Goal: Navigation & Orientation: Understand site structure

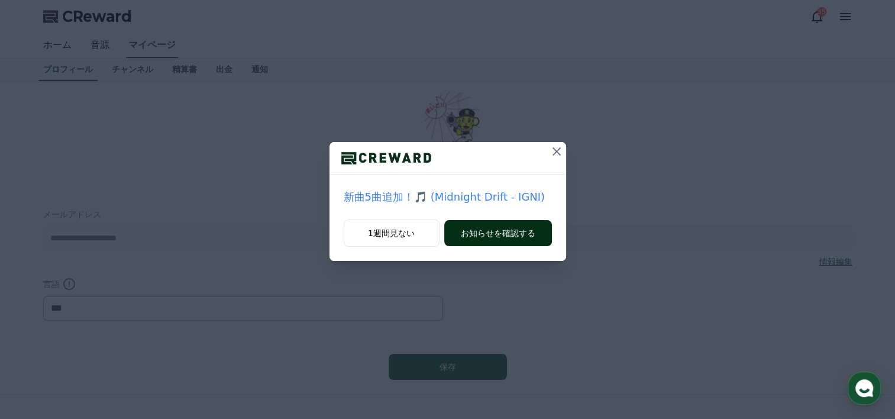
click at [526, 240] on button "お知らせを確認する" at bounding box center [498, 233] width 108 height 26
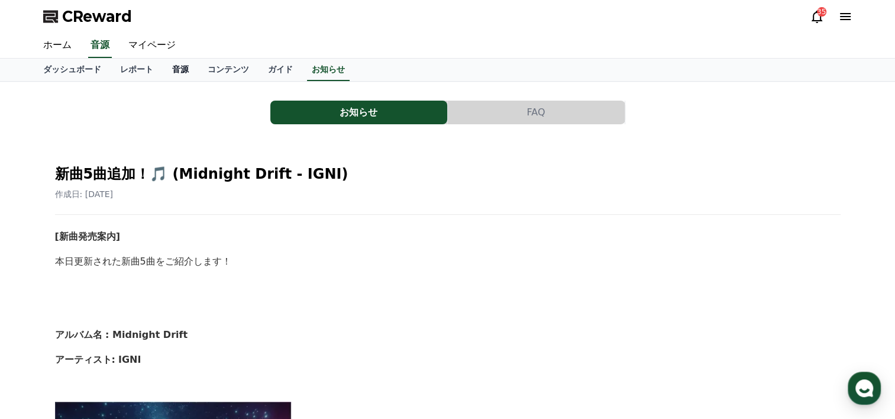
click at [163, 66] on link "音源" at bounding box center [181, 70] width 36 height 22
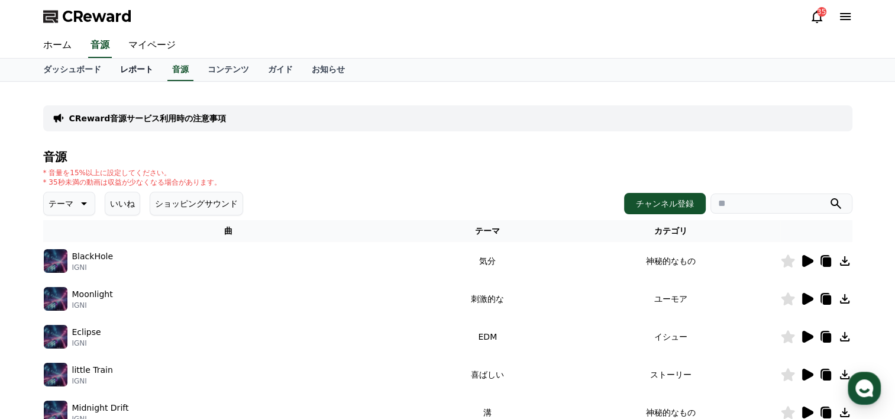
click at [111, 67] on link "レポート" at bounding box center [137, 70] width 52 height 22
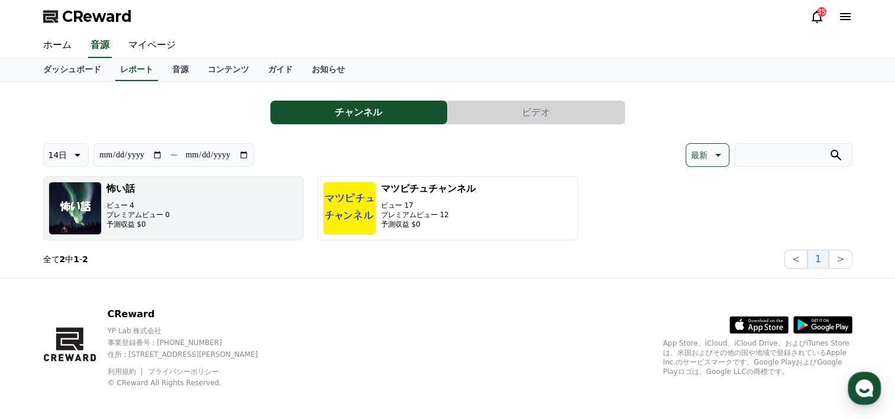
click at [173, 225] on button "怖い話 ビュー 4 プレミアムビュー 0 予測収益 $0" at bounding box center [173, 208] width 260 height 64
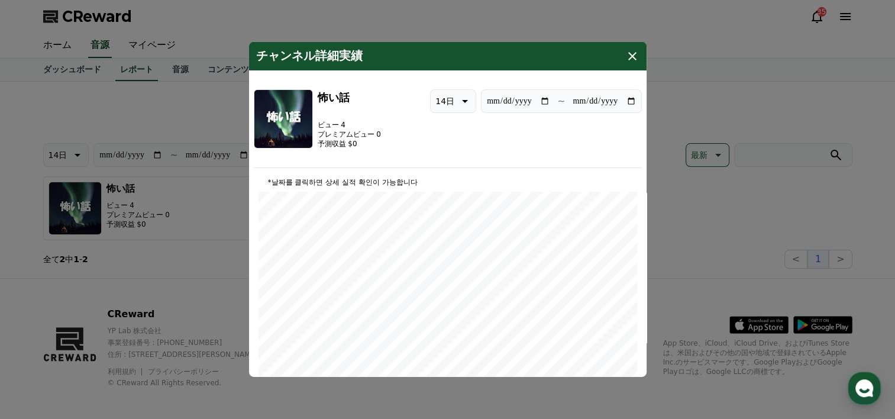
click at [632, 52] on icon "modal" at bounding box center [633, 56] width 14 height 14
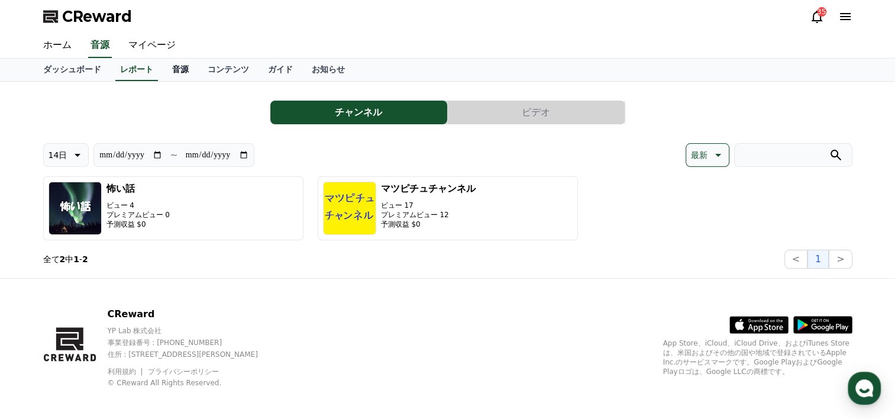
click at [163, 73] on link "音源" at bounding box center [181, 70] width 36 height 22
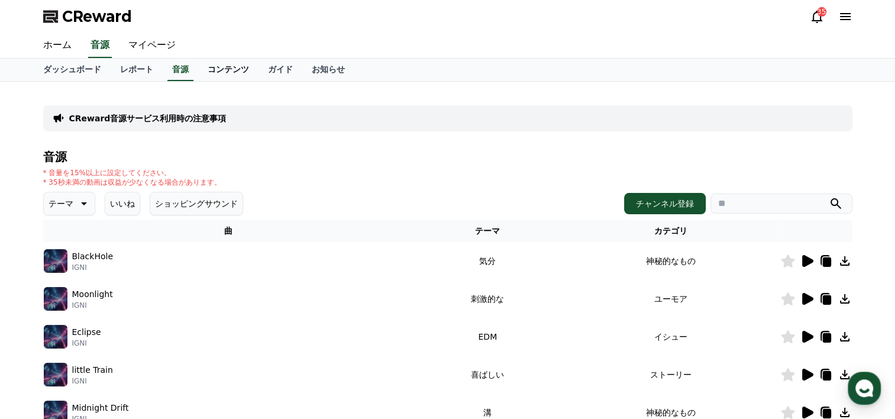
click at [212, 73] on link "コンテンツ" at bounding box center [228, 70] width 60 height 22
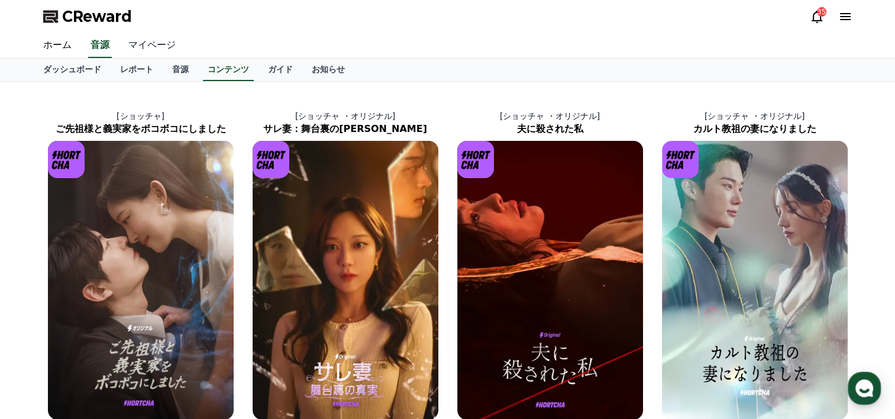
click at [136, 44] on link "マイページ" at bounding box center [152, 45] width 66 height 25
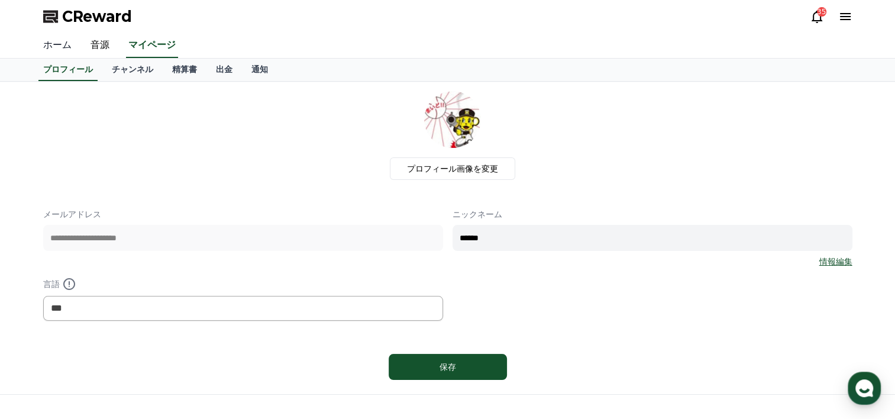
click at [56, 44] on link "ホーム" at bounding box center [57, 45] width 47 height 25
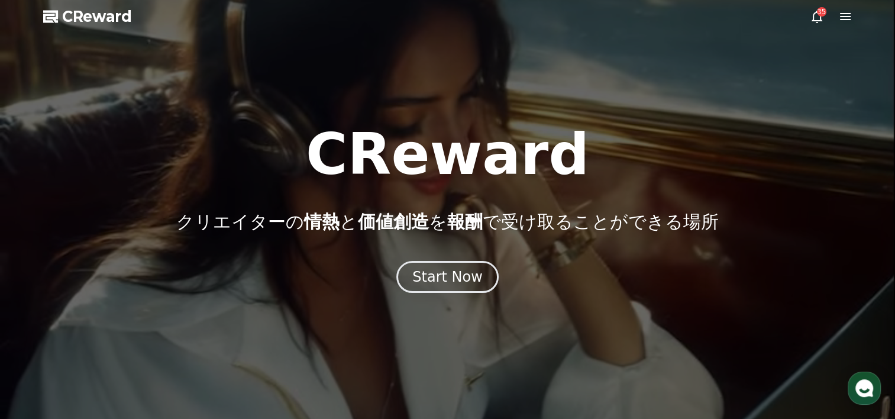
click at [819, 19] on icon at bounding box center [817, 16] width 14 height 14
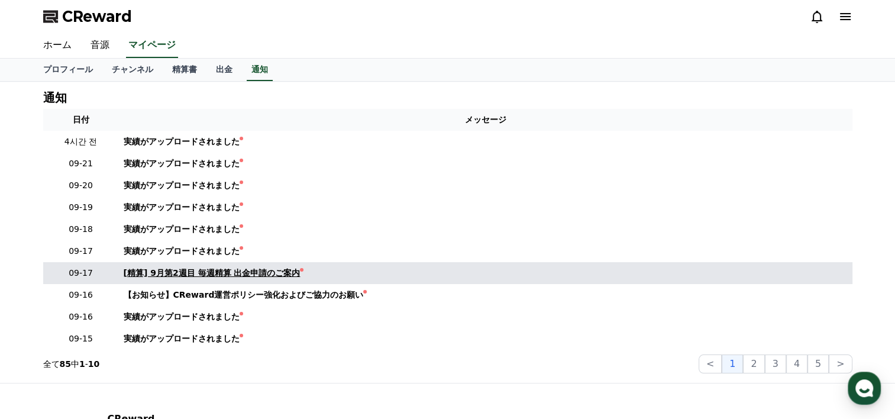
click at [244, 276] on div "[精算] 9月第2週目 毎週精算 出金申請のご案内" at bounding box center [212, 273] width 177 height 12
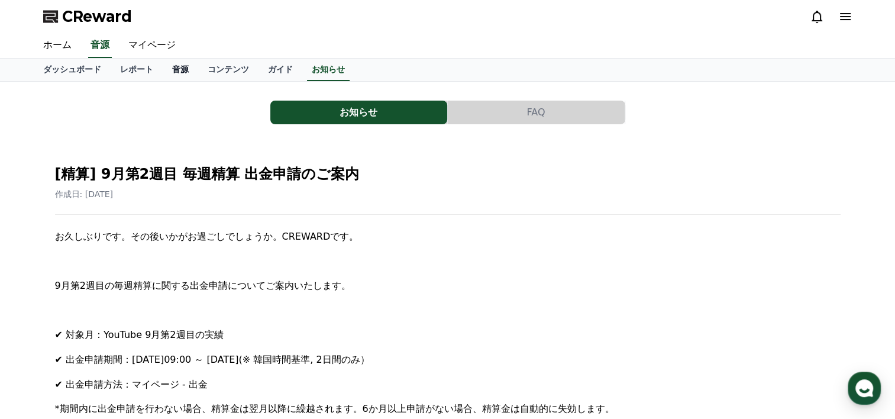
click at [166, 70] on link "音源" at bounding box center [181, 70] width 36 height 22
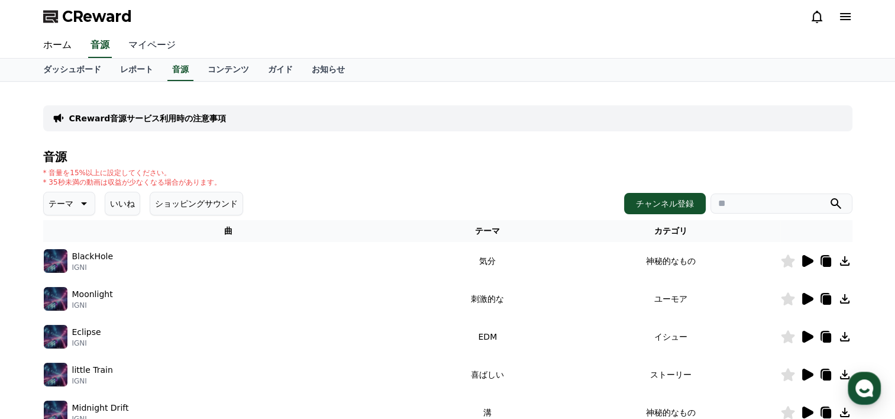
click at [134, 45] on link "マイページ" at bounding box center [152, 45] width 66 height 25
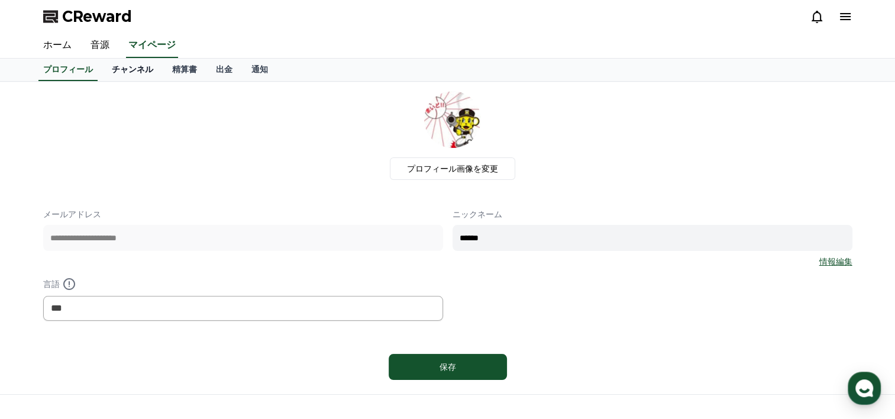
click at [118, 71] on link "チャンネル" at bounding box center [132, 70] width 60 height 22
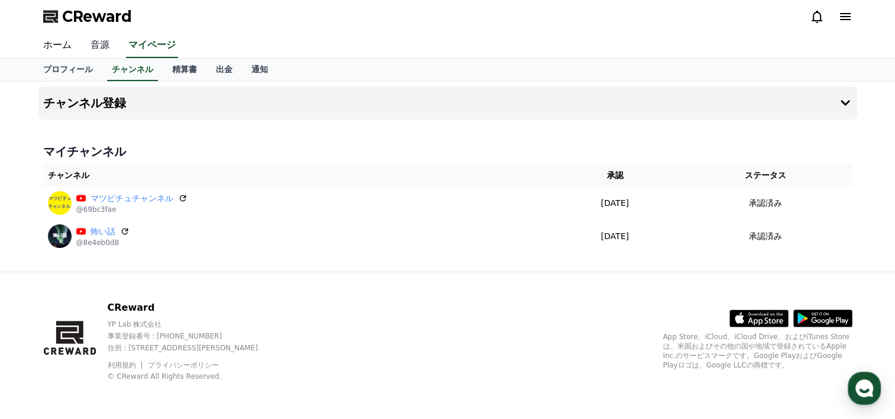
click at [94, 49] on link "音源" at bounding box center [100, 45] width 38 height 25
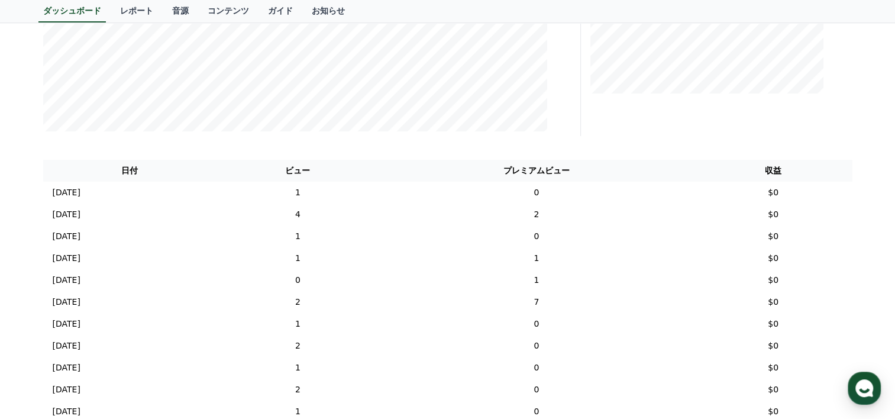
scroll to position [355, 0]
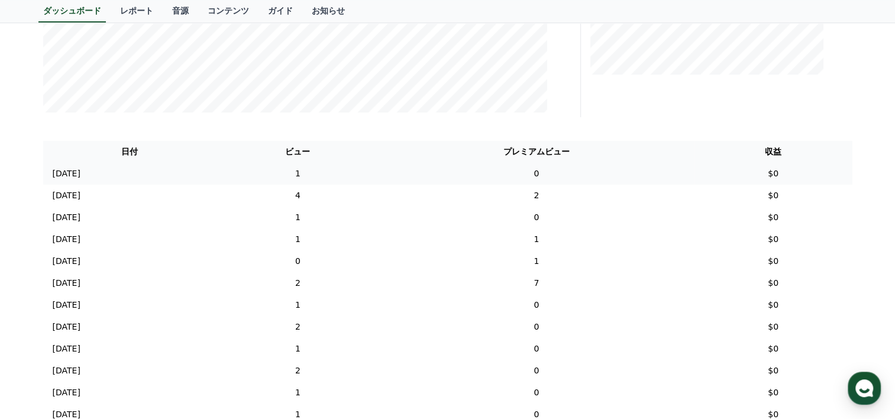
click at [379, 177] on td "1" at bounding box center [298, 174] width 162 height 22
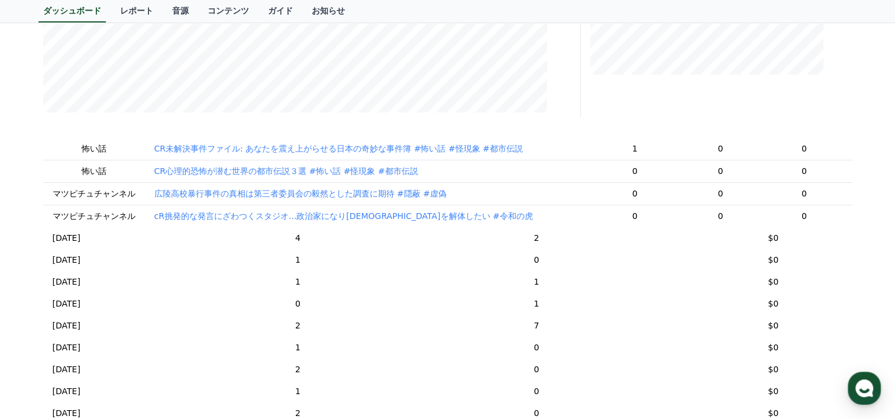
scroll to position [118, 0]
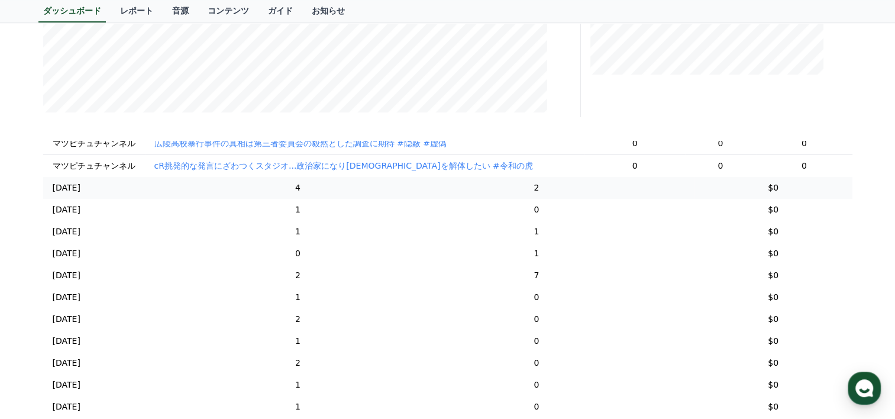
click at [379, 196] on td "4" at bounding box center [298, 188] width 162 height 22
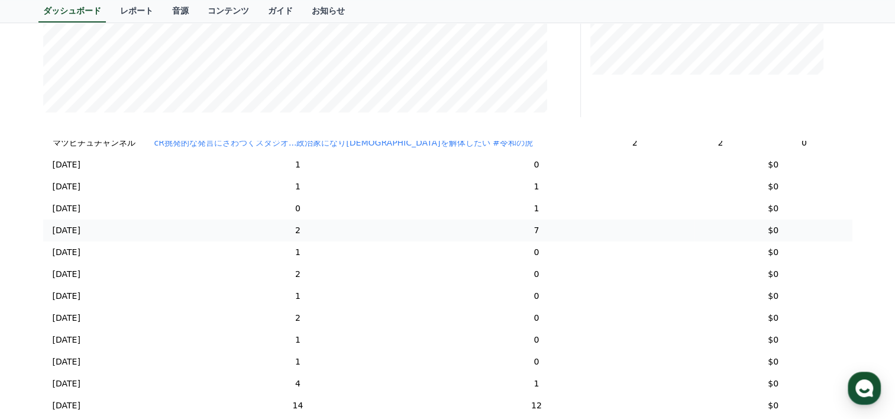
scroll to position [177, 0]
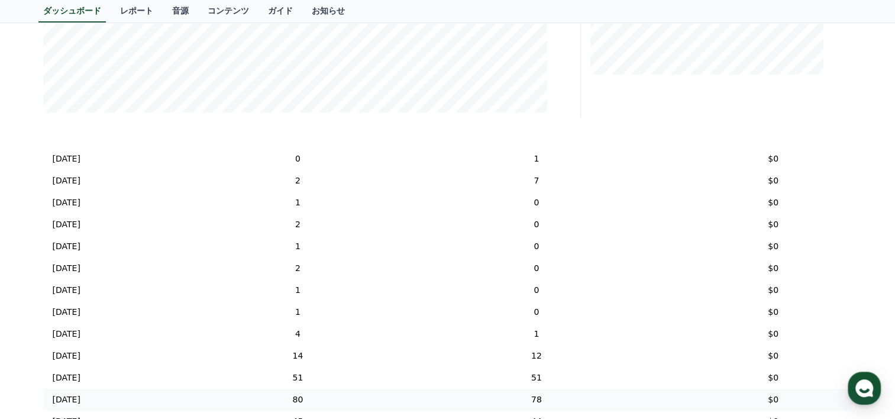
click at [379, 399] on td "80" at bounding box center [298, 400] width 162 height 22
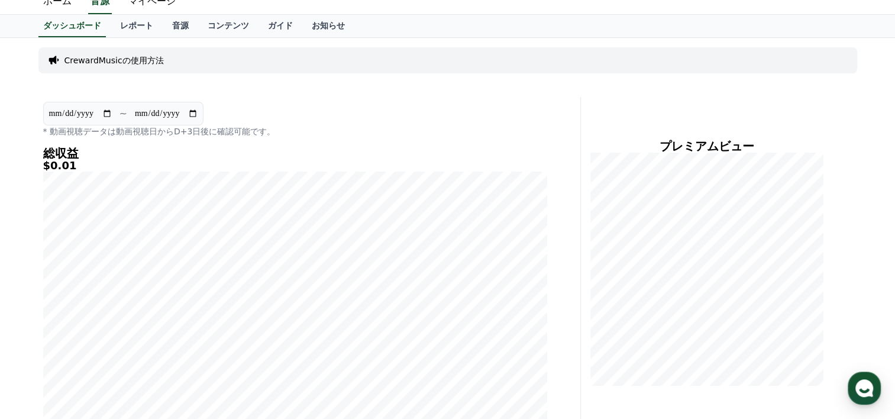
scroll to position [0, 0]
